Goal: Information Seeking & Learning: Check status

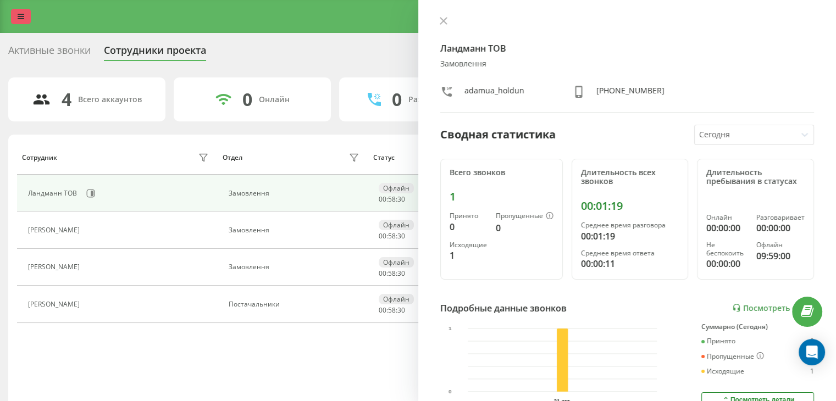
click at [16, 23] on link at bounding box center [21, 16] width 20 height 15
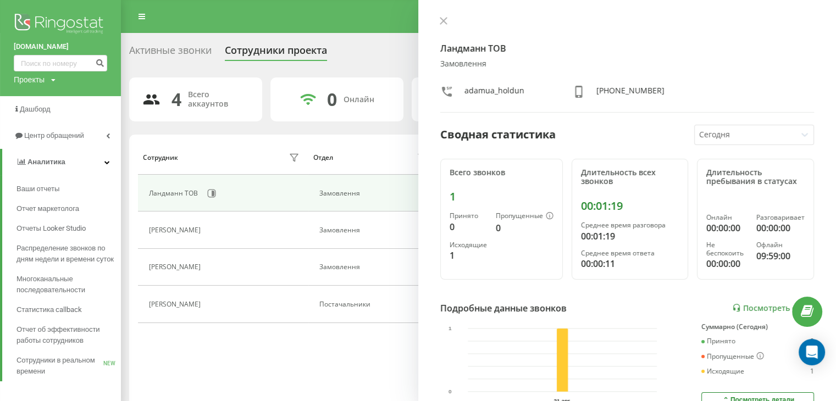
click at [79, 18] on img at bounding box center [60, 24] width 93 height 27
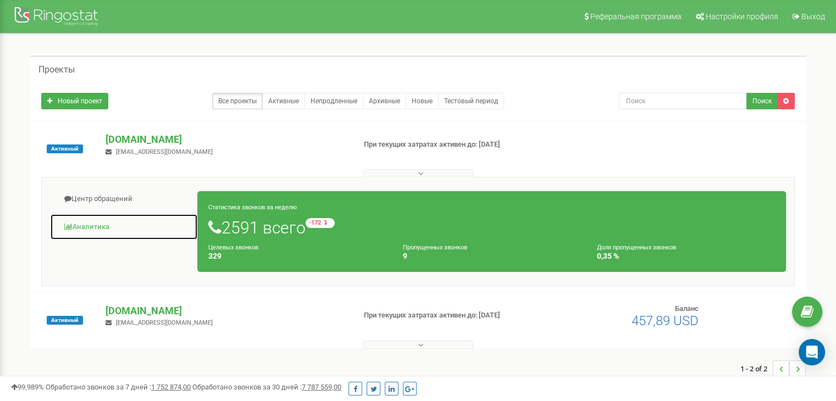
click at [92, 225] on link "Аналитика" at bounding box center [124, 227] width 148 height 27
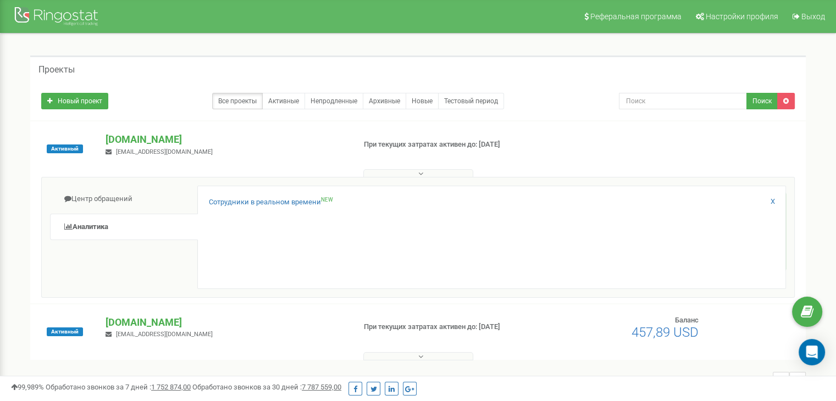
click at [222, 195] on div "Сотрудники в реальном времени NEW X" at bounding box center [491, 237] width 589 height 103
click at [221, 203] on link "Сотрудники в реальном времени NEW" at bounding box center [271, 202] width 124 height 10
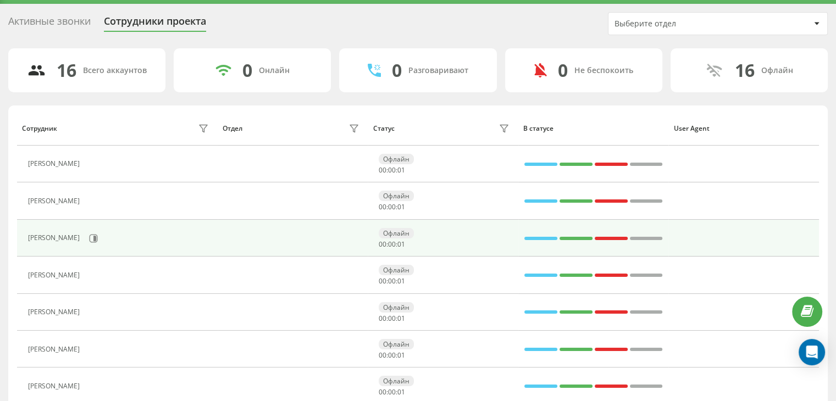
scroll to position [55, 0]
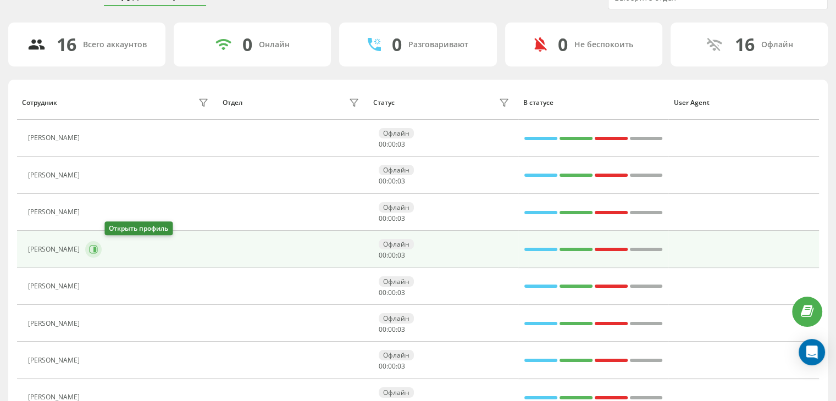
click at [98, 248] on icon at bounding box center [93, 249] width 9 height 9
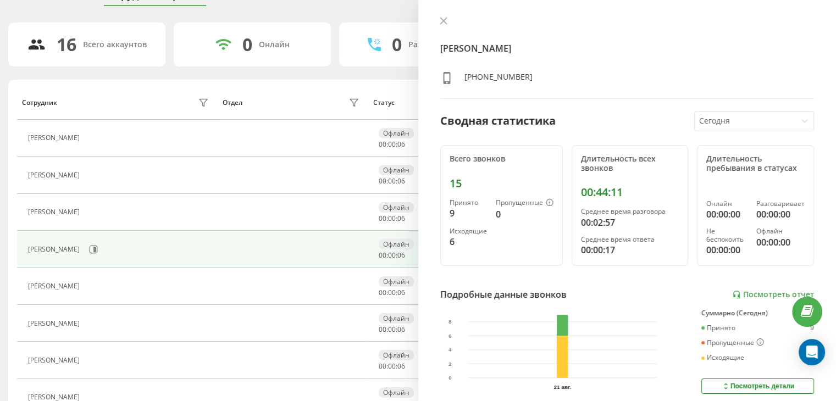
scroll to position [55, 0]
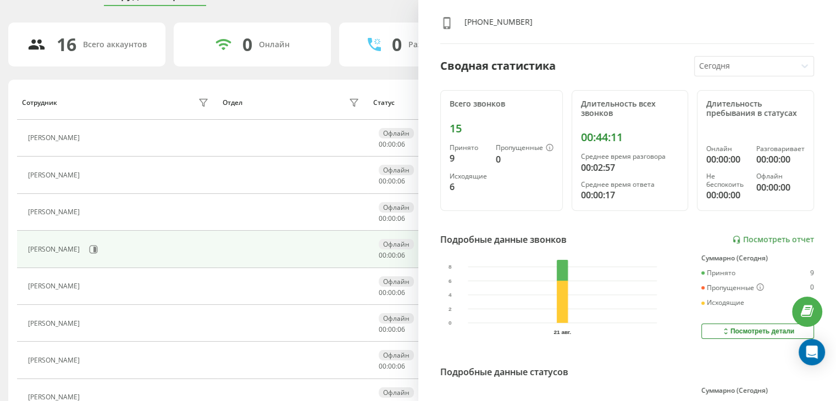
click at [730, 230] on div "Огій Олег Віталійович +380636367275 Сводная статистика Сегодня Всего звонков 15…" at bounding box center [627, 200] width 418 height 401
click at [734, 235] on link "Посмотреть отчет" at bounding box center [773, 239] width 82 height 9
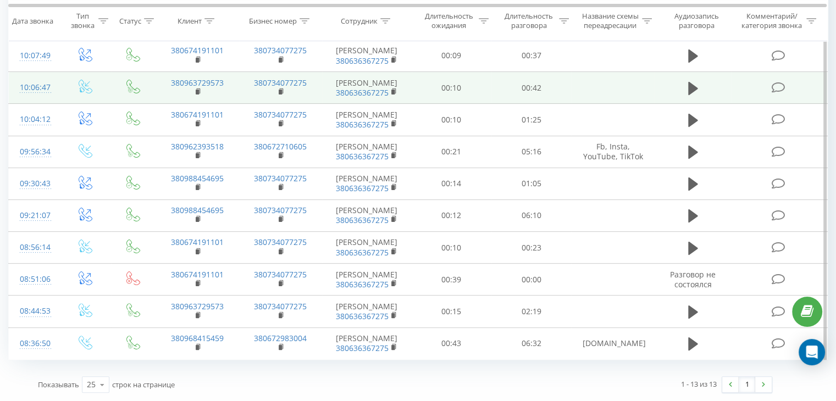
scroll to position [328, 0]
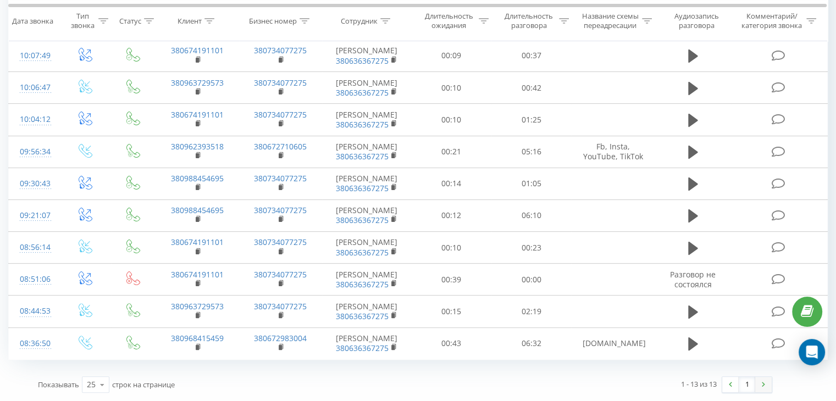
click at [757, 381] on link at bounding box center [763, 384] width 16 height 15
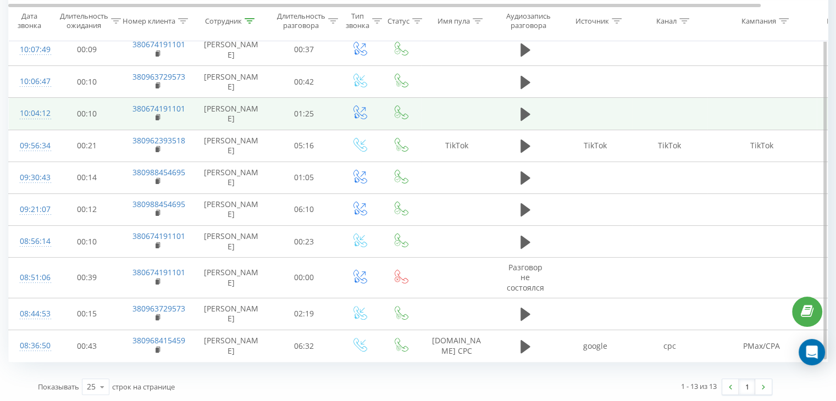
scroll to position [226, 0]
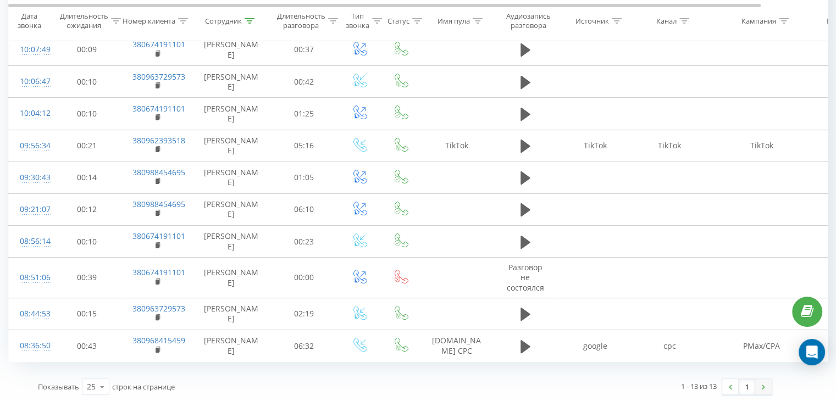
click at [762, 385] on img at bounding box center [763, 387] width 3 height 5
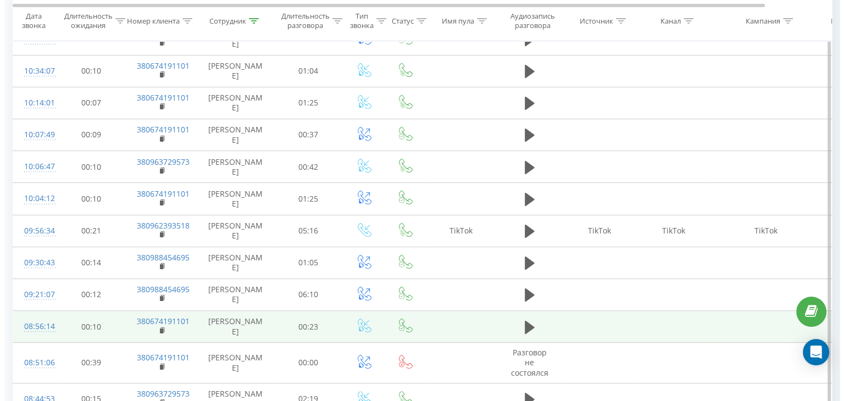
scroll to position [226, 0]
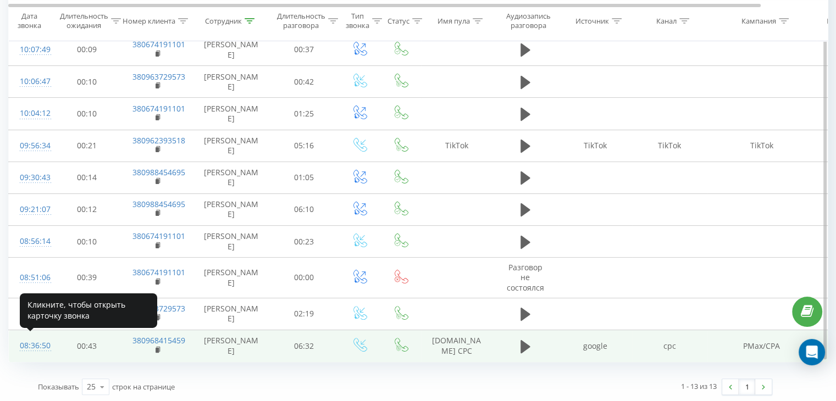
click at [42, 341] on div "08:36:50" at bounding box center [31, 345] width 22 height 21
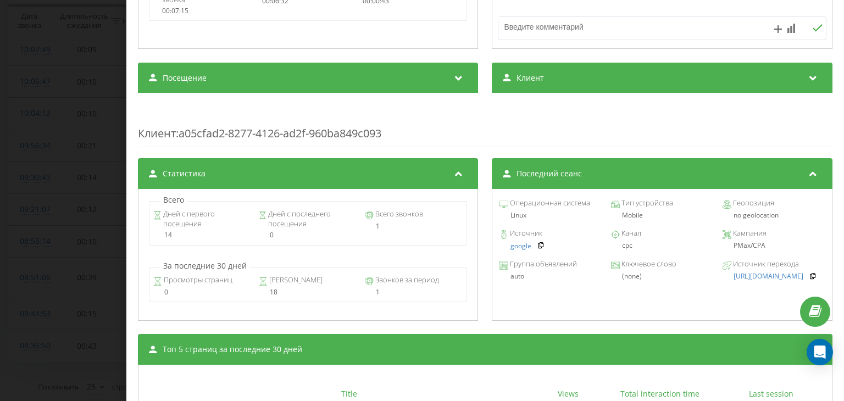
scroll to position [385, 0]
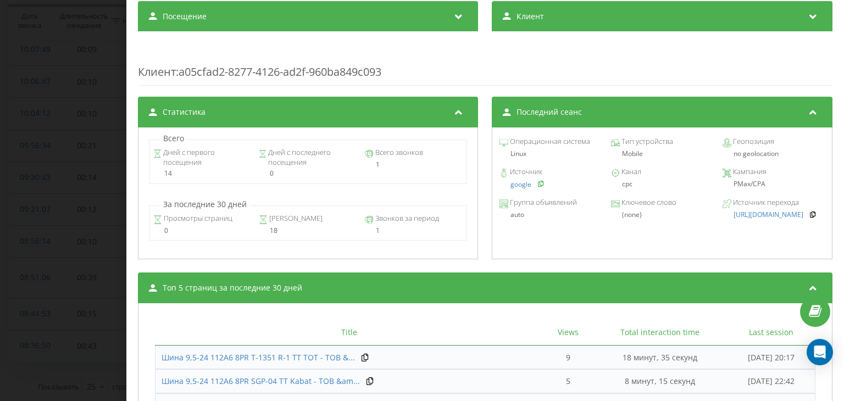
click at [537, 182] on icon at bounding box center [541, 183] width 8 height 7
drag, startPoint x: 499, startPoint y: 167, endPoint x: 522, endPoint y: 186, distance: 29.7
click at [522, 186] on div "Источник google Канал cpc Кампания PMax/CPA" at bounding box center [662, 178] width 328 height 31
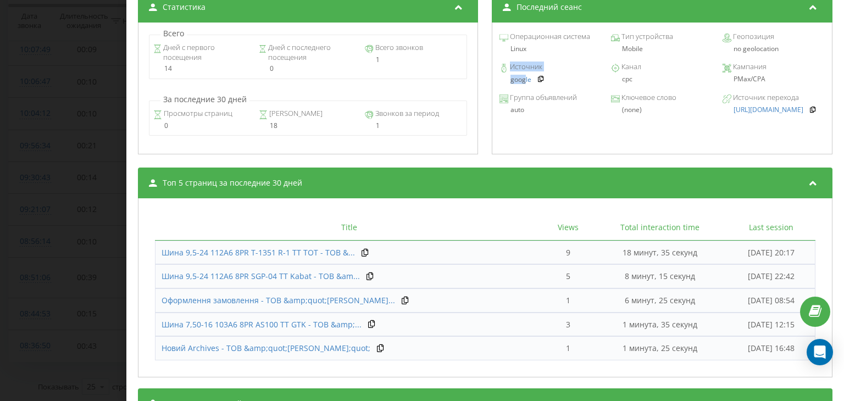
scroll to position [540, 0]
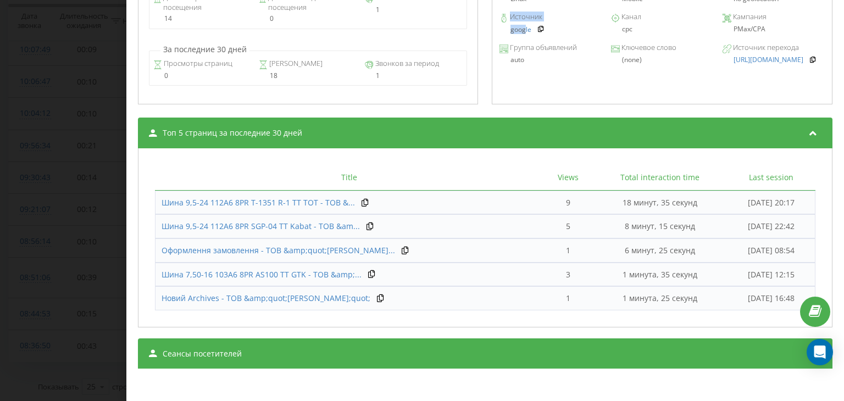
drag, startPoint x: 785, startPoint y: 297, endPoint x: 629, endPoint y: 295, distance: 156.1
click at [728, 295] on td "[DATE] 16:48" at bounding box center [772, 298] width 88 height 24
